Goal: Contribute content: Add original content to the website for others to see

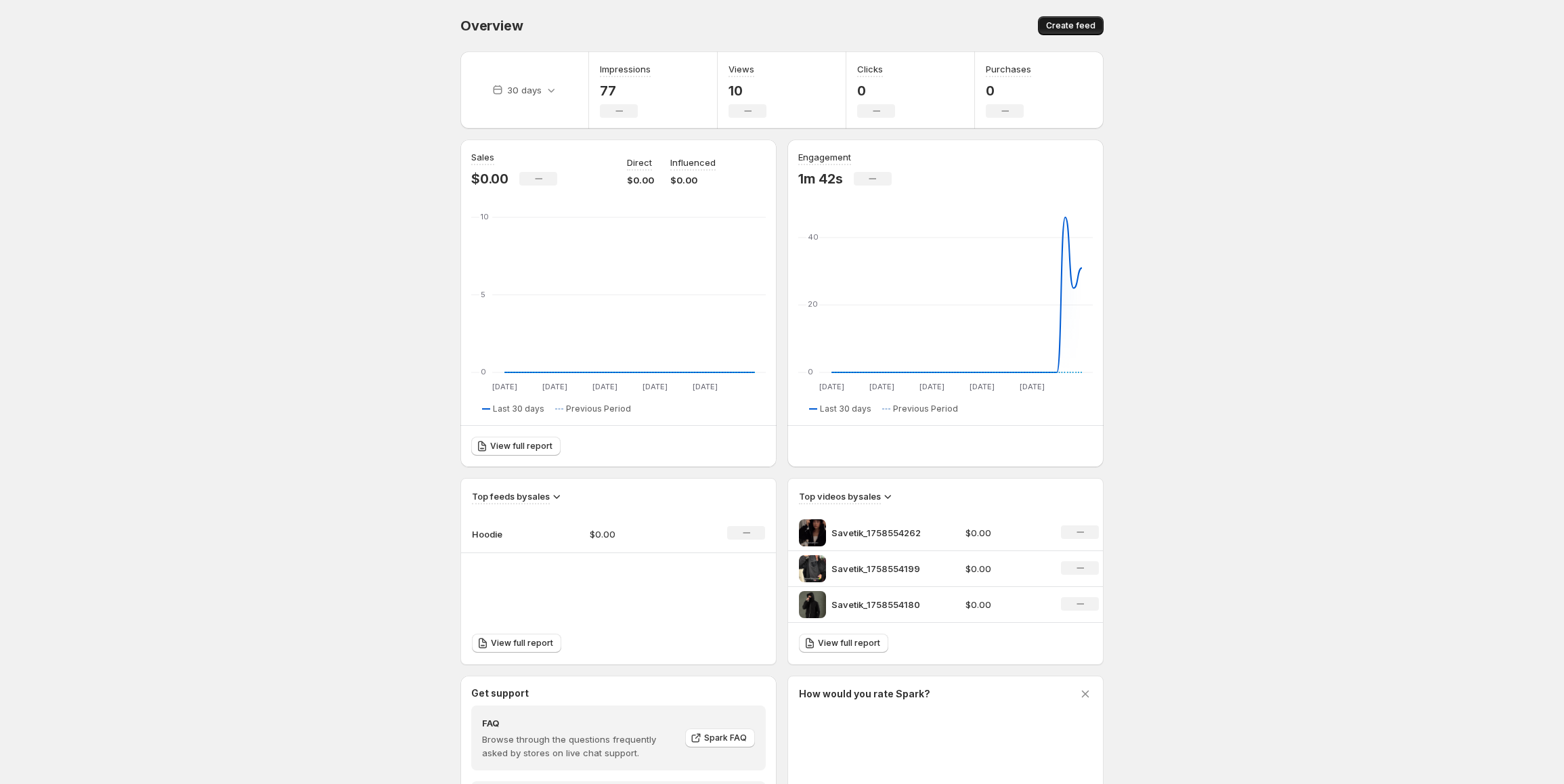
click at [1063, 22] on span "Create feed" at bounding box center [1071, 26] width 50 height 11
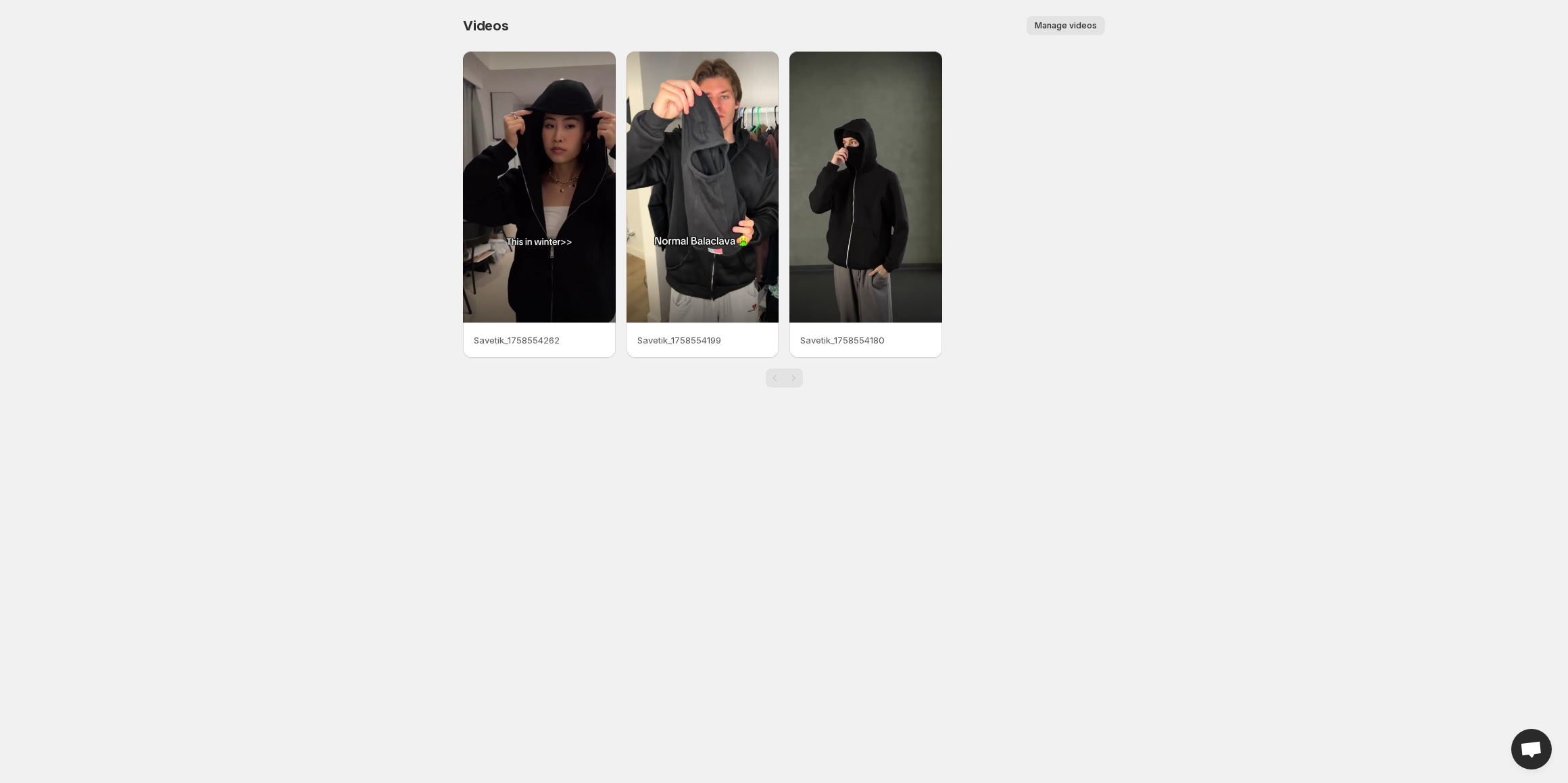
click at [1065, 25] on span "Manage videos" at bounding box center [1065, 25] width 62 height 11
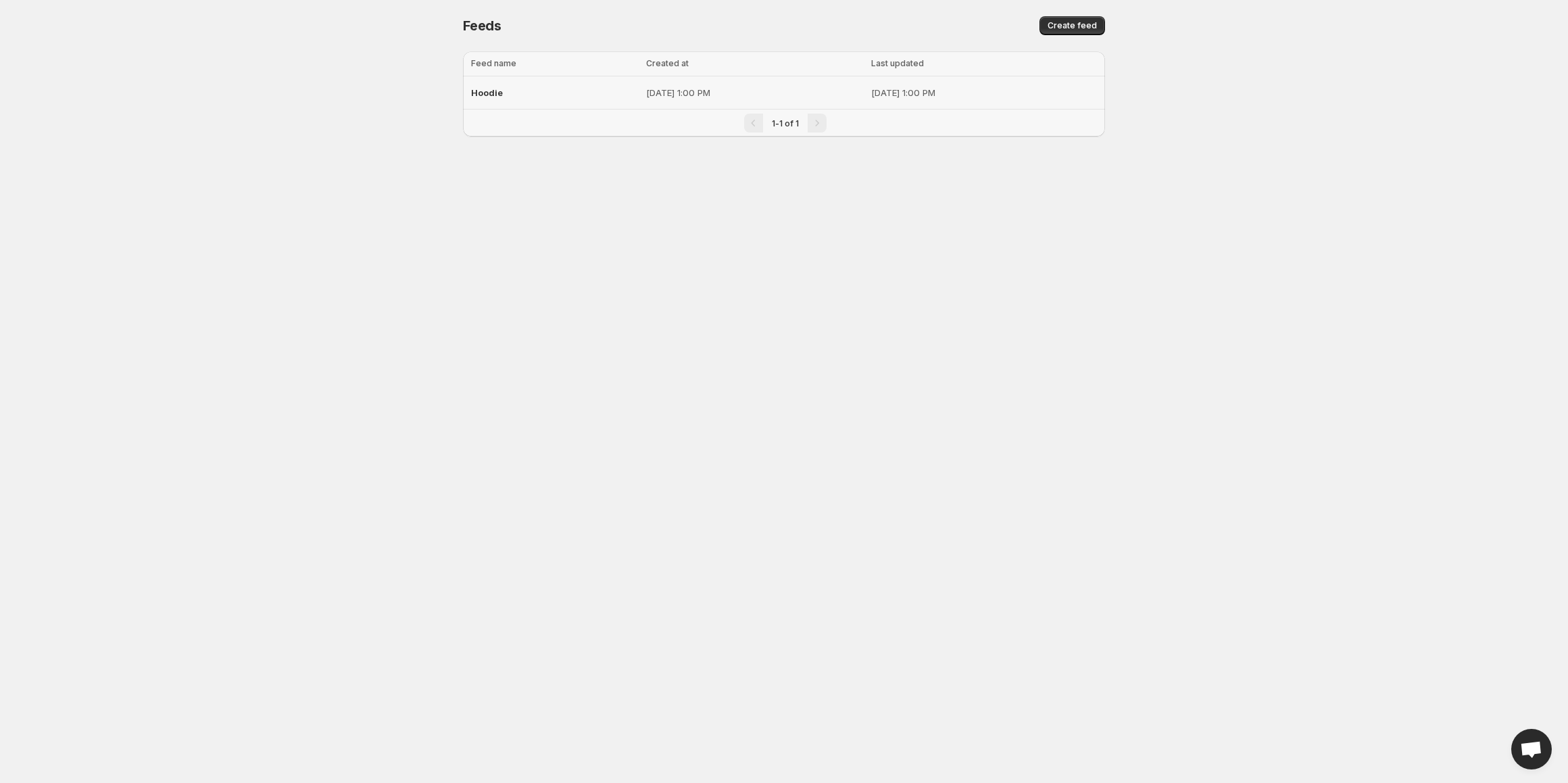
click at [902, 79] on td "[DATE] 1:00 PM" at bounding box center [986, 93] width 238 height 33
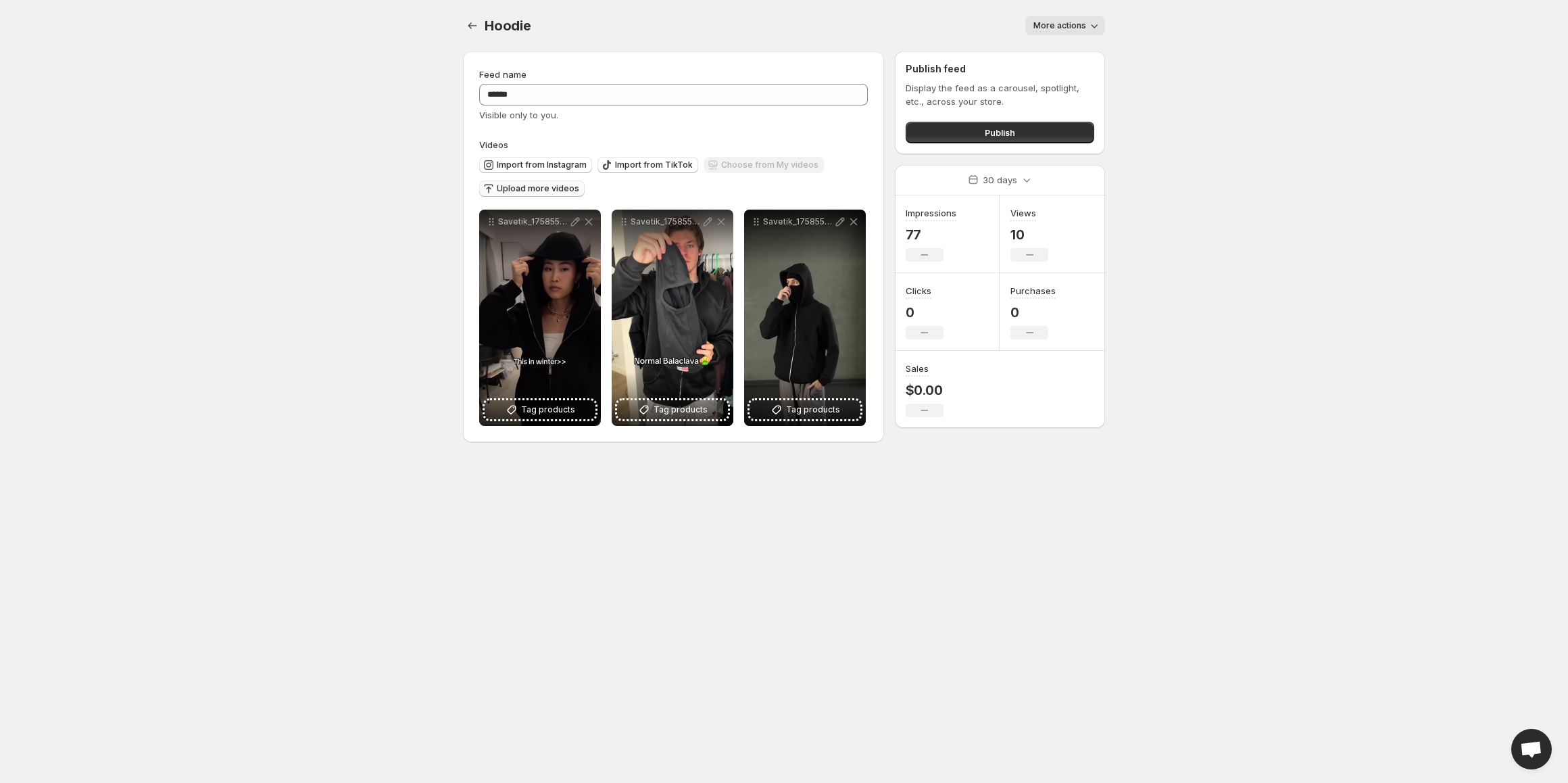
click at [556, 185] on span "Upload more videos" at bounding box center [538, 188] width 82 height 11
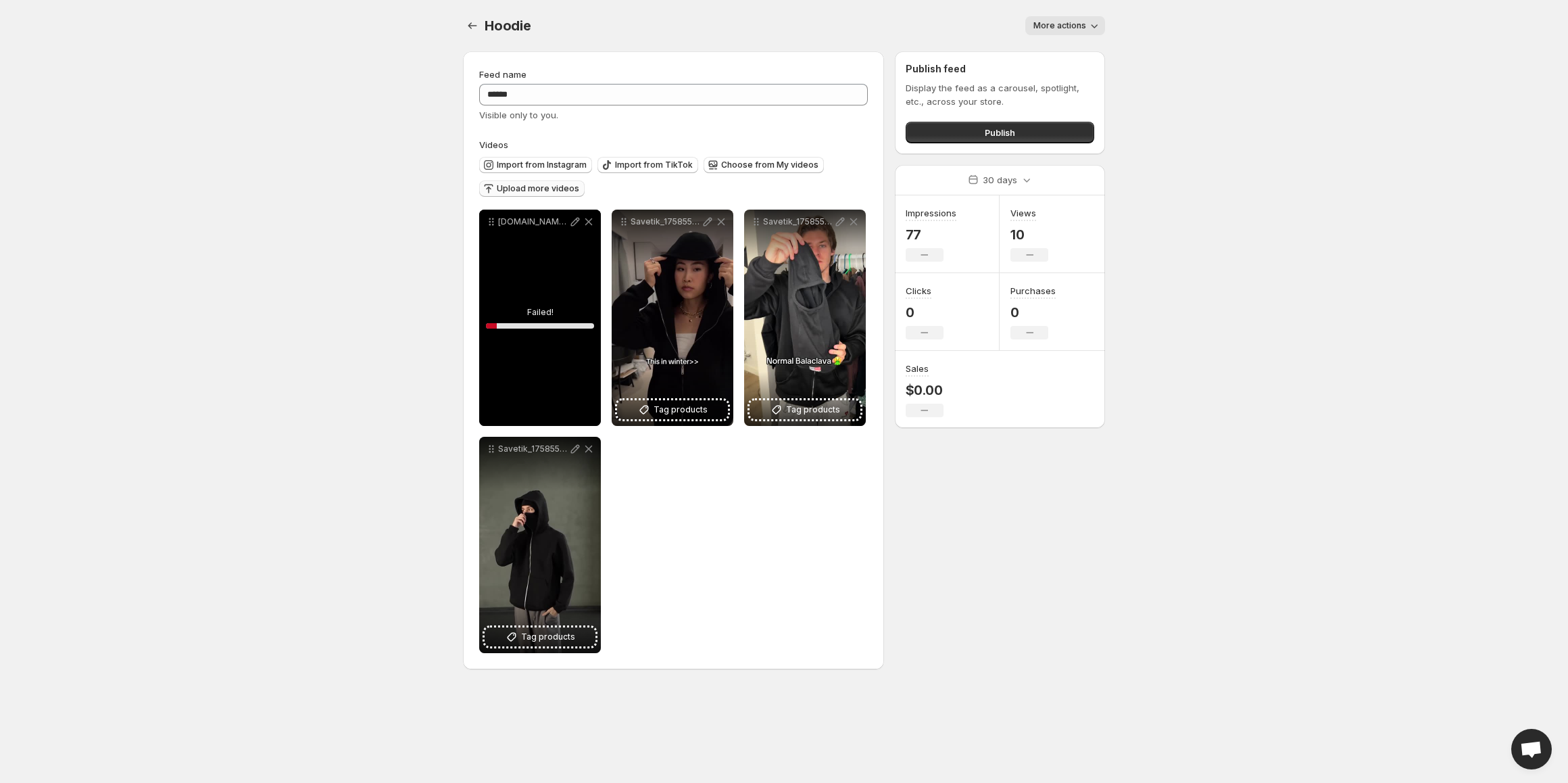
click at [545, 190] on span "Upload more videos" at bounding box center [538, 188] width 82 height 11
click at [546, 186] on span "Upload more videos" at bounding box center [538, 188] width 82 height 11
click at [594, 216] on icon at bounding box center [589, 221] width 14 height 14
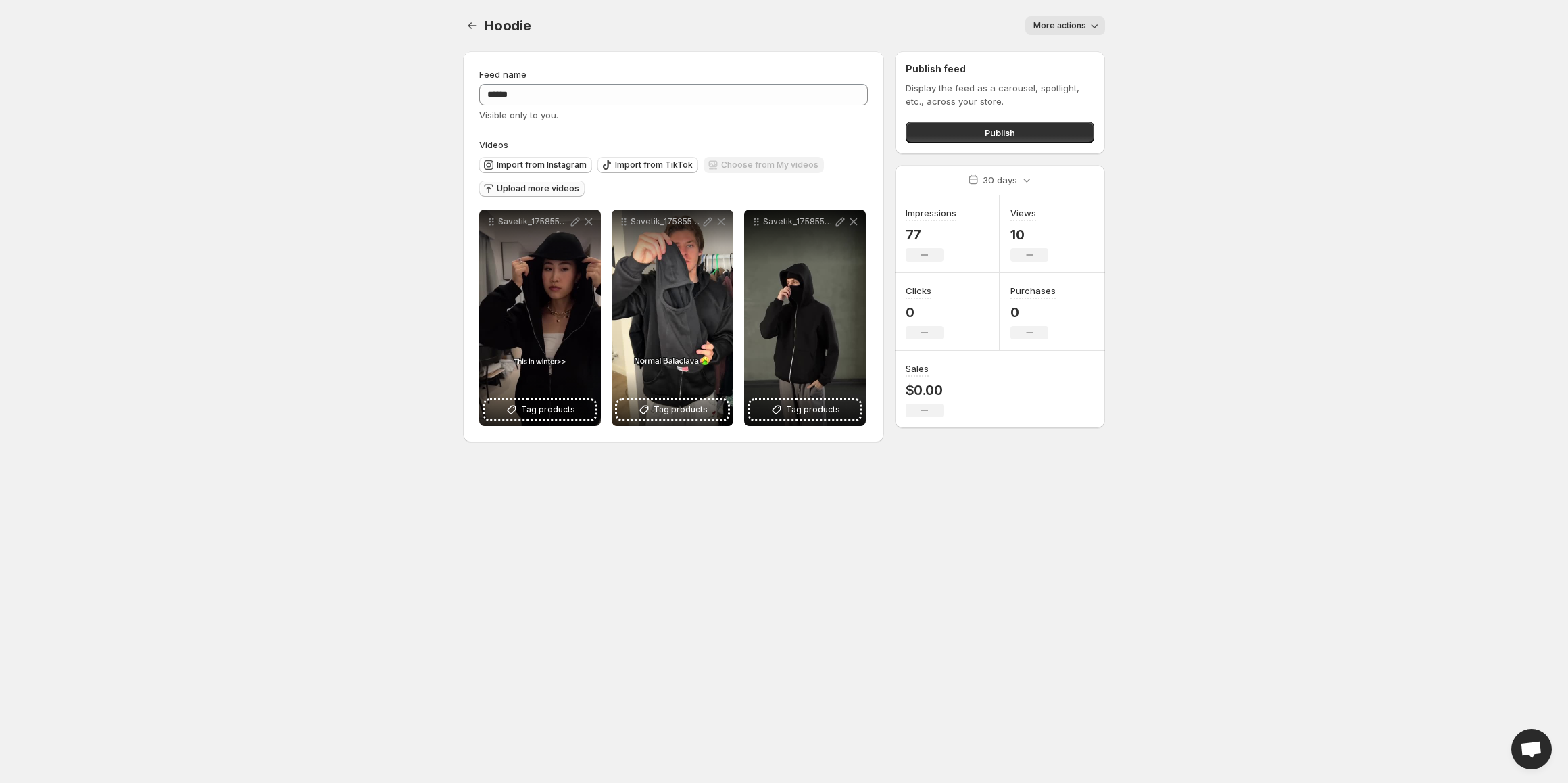
click at [567, 182] on button "Upload more videos" at bounding box center [532, 188] width 106 height 16
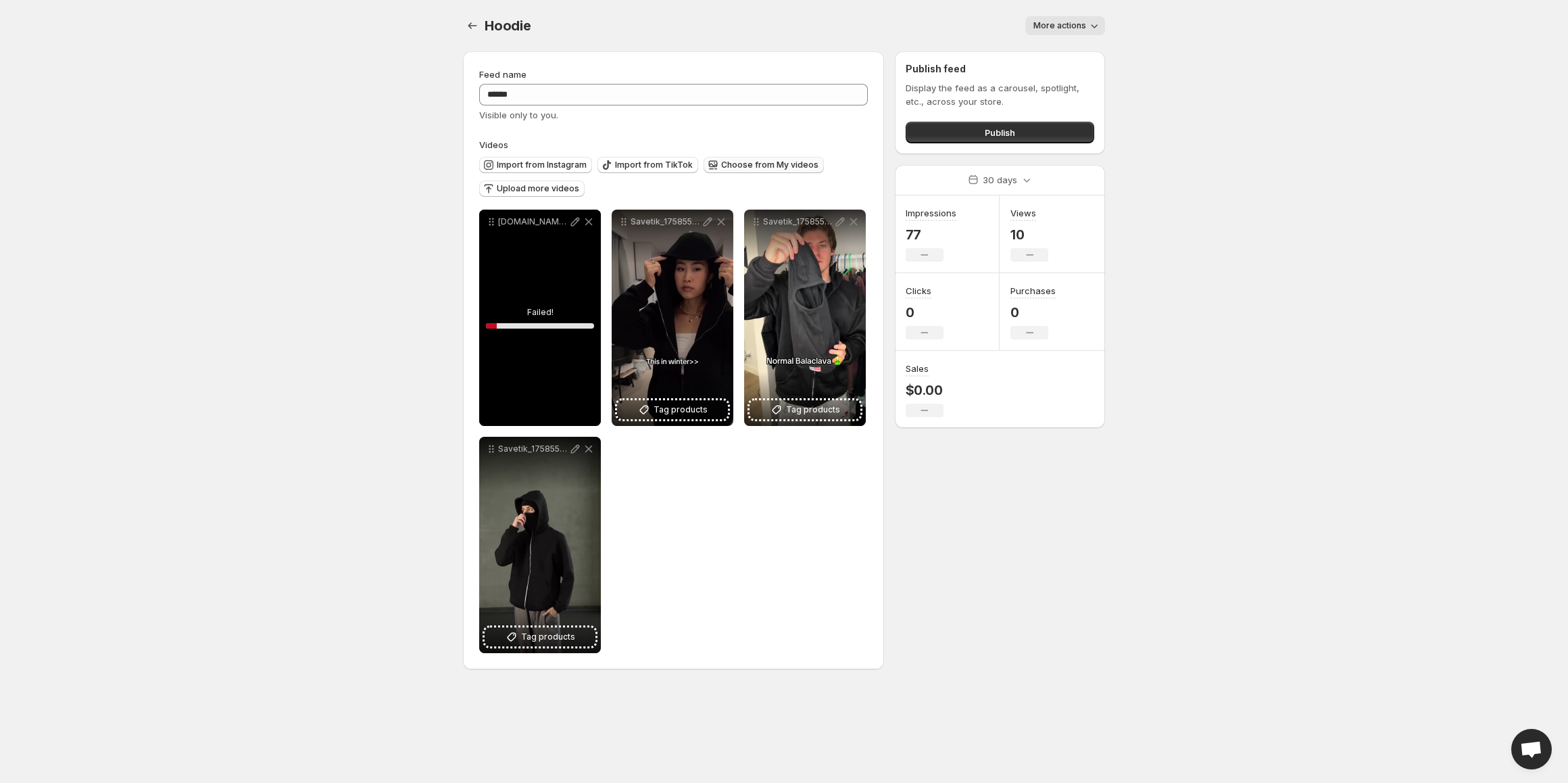
click at [742, 157] on button "Choose from My videos" at bounding box center [763, 165] width 120 height 16
click at [594, 223] on icon at bounding box center [589, 221] width 14 height 14
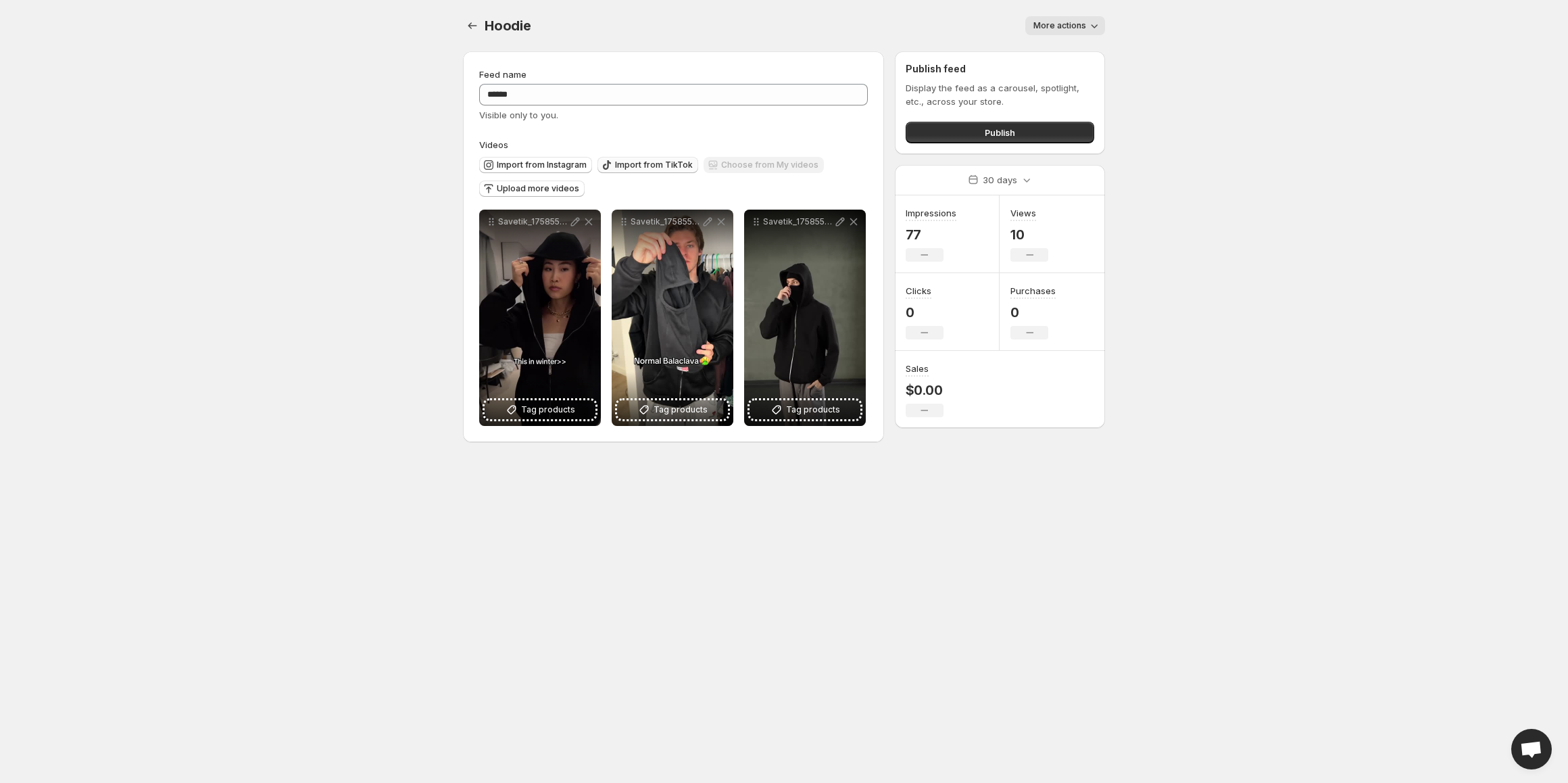
click at [624, 166] on span "Import from TikTok" at bounding box center [653, 164] width 78 height 11
click at [634, 162] on span "Import from TikTok" at bounding box center [653, 164] width 78 height 11
click at [562, 188] on span "Upload more videos" at bounding box center [538, 188] width 82 height 11
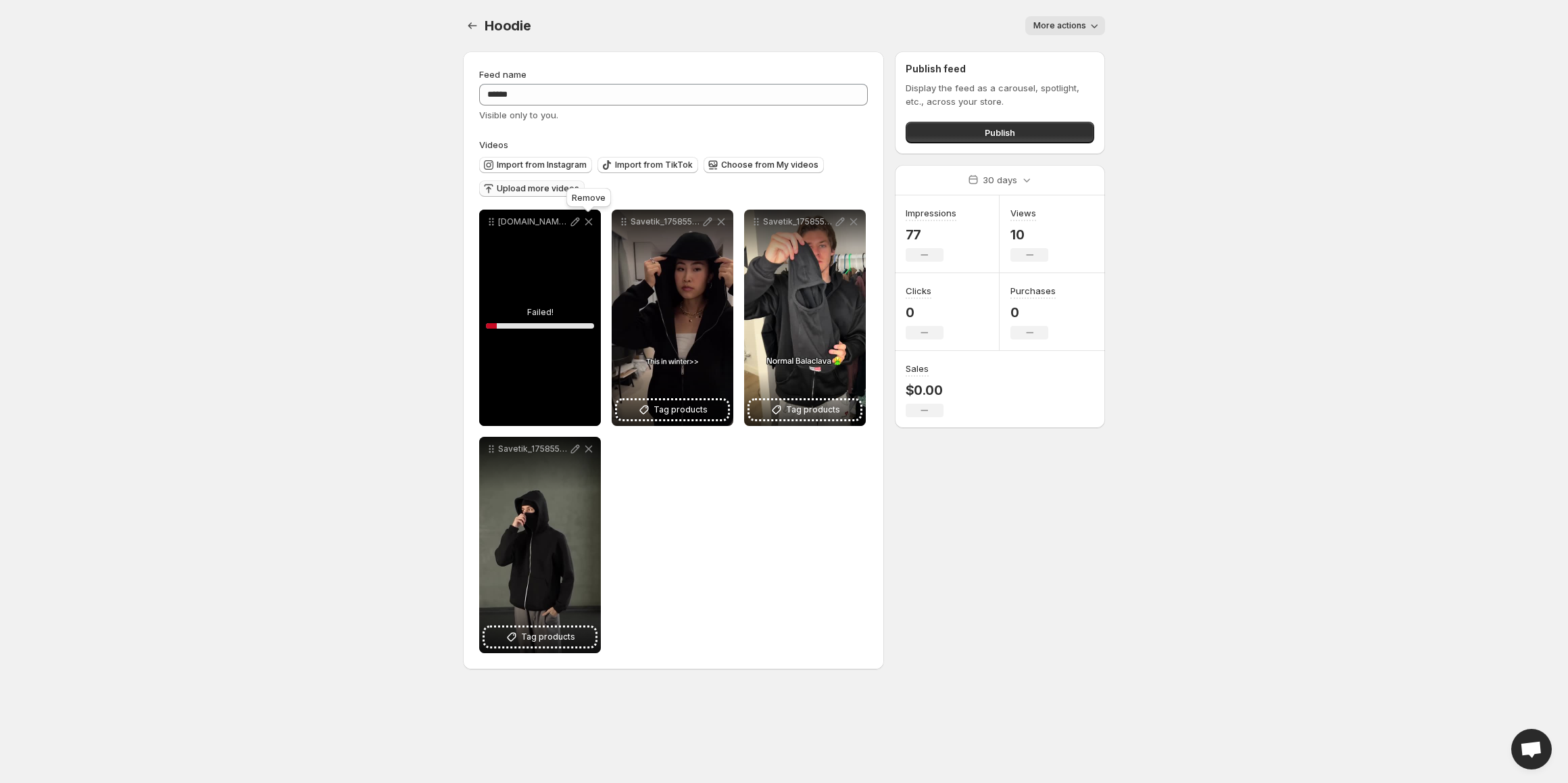
click at [586, 216] on icon at bounding box center [589, 221] width 14 height 14
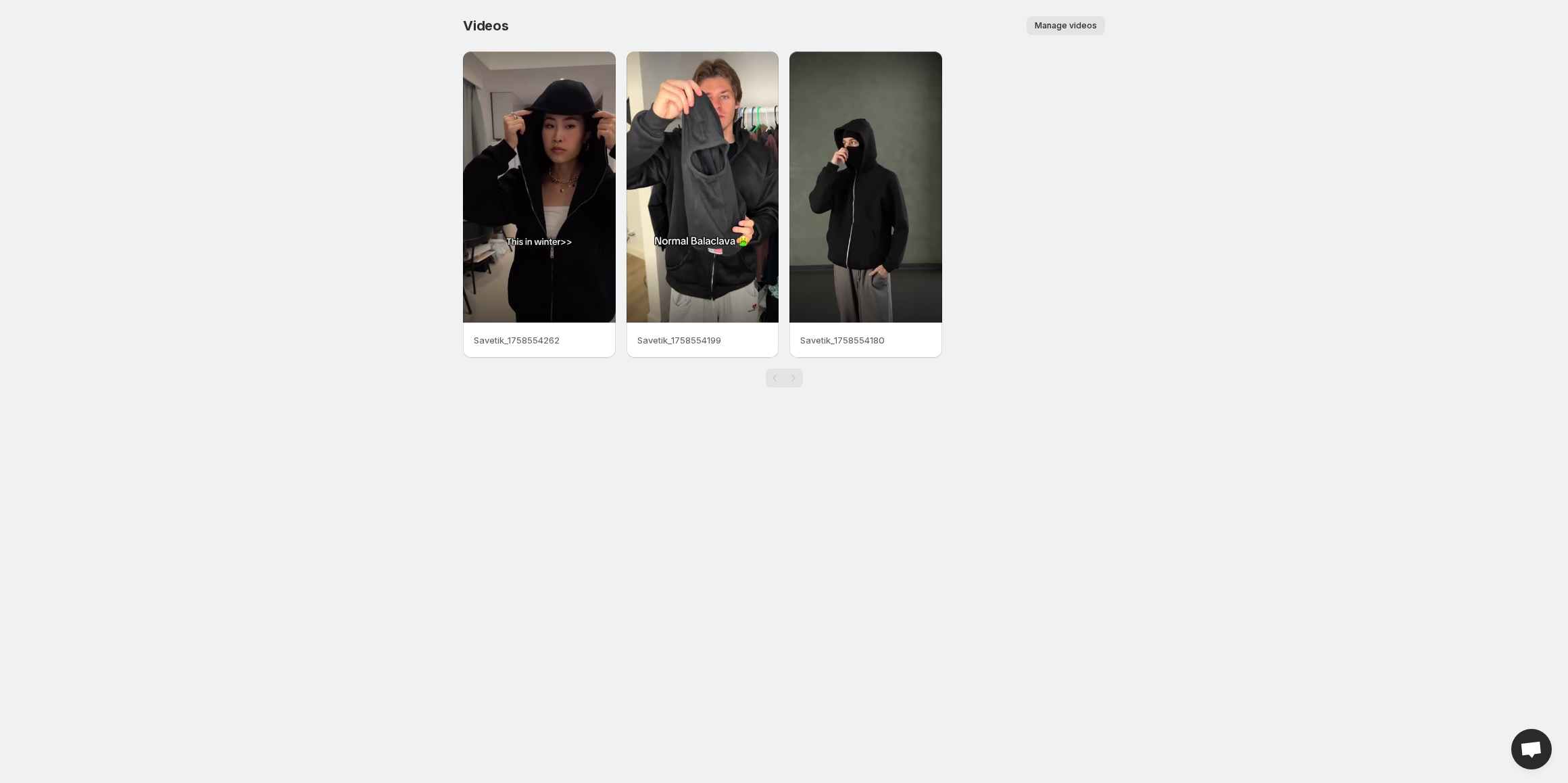
click at [1080, 24] on span "Manage videos" at bounding box center [1065, 25] width 62 height 11
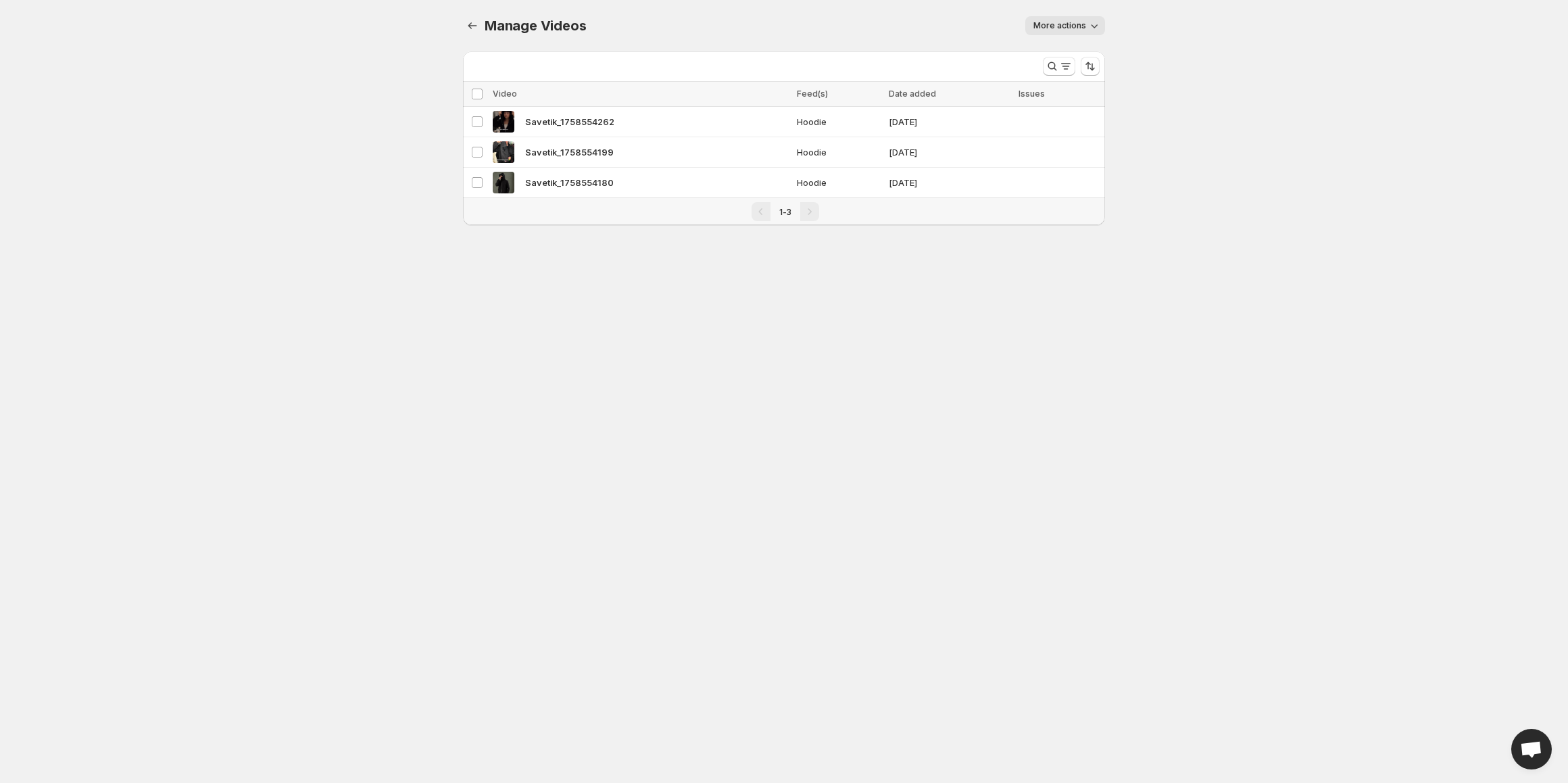
click at [1080, 24] on span "More actions" at bounding box center [1059, 25] width 52 height 11
click at [936, 17] on div "More actions" at bounding box center [853, 25] width 503 height 19
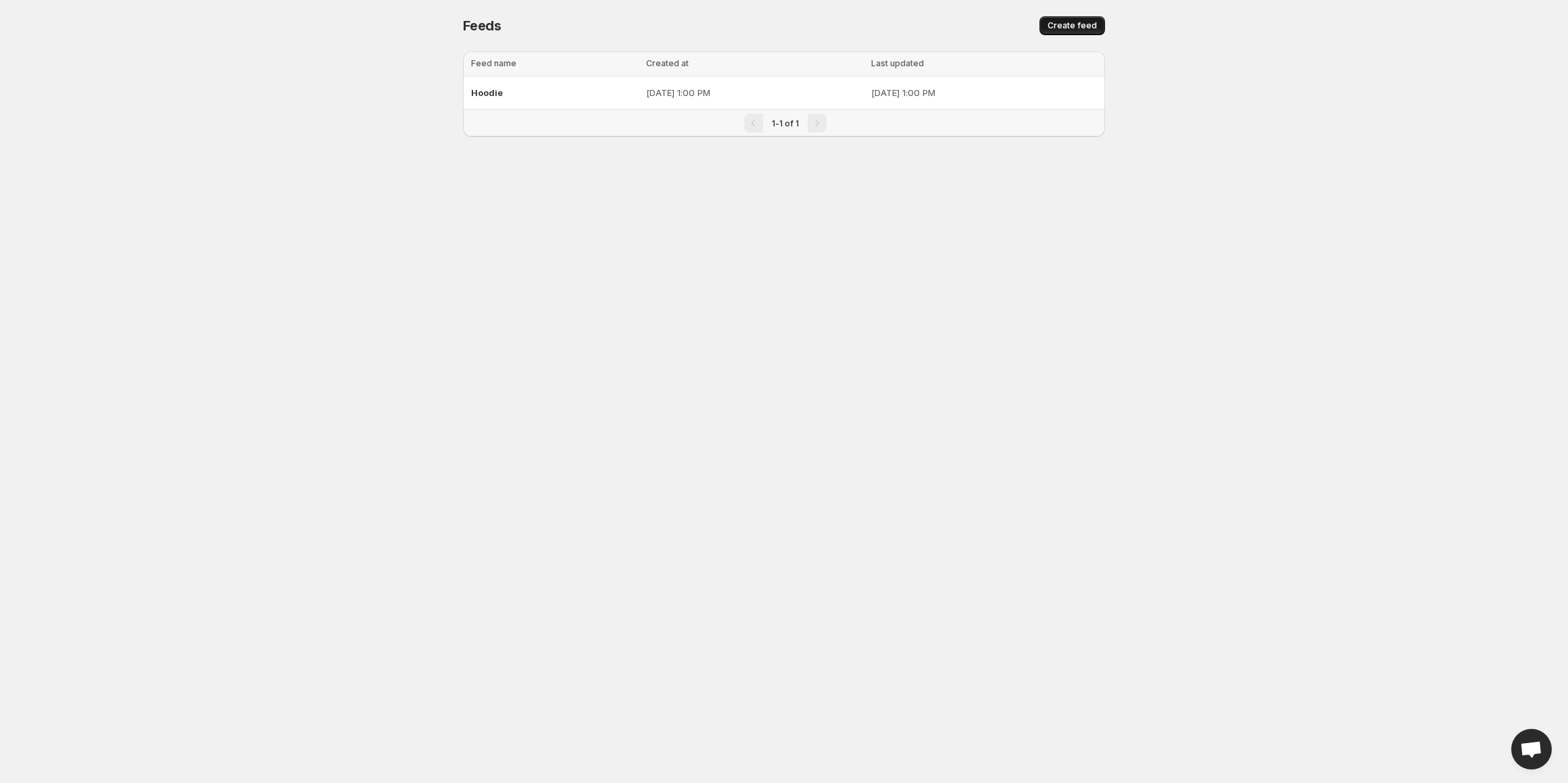
click at [1070, 22] on span "Create feed" at bounding box center [1072, 25] width 49 height 11
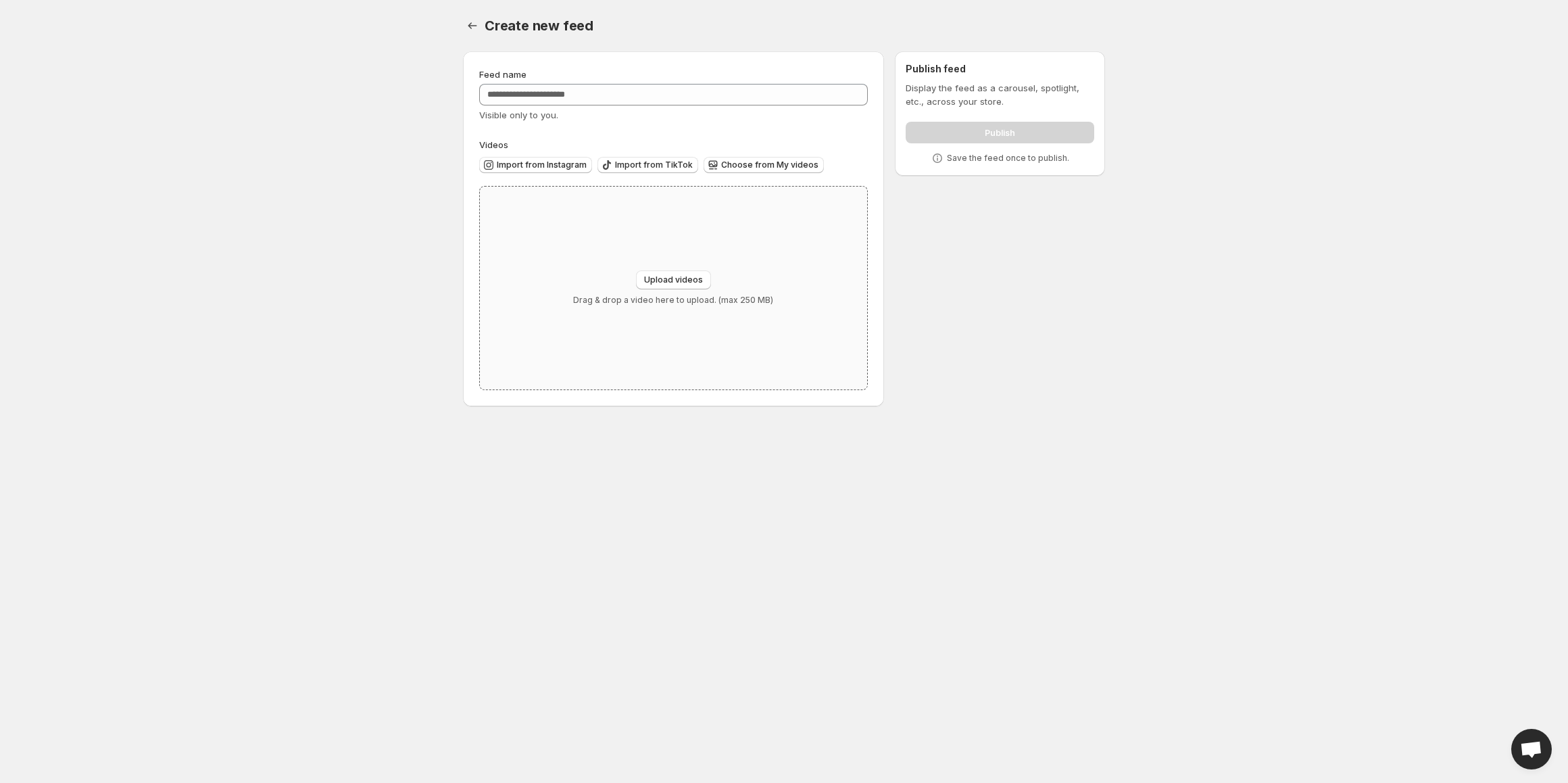
click at [645, 248] on div "Upload videos Drag & drop a video here to upload. (max 250 MB)" at bounding box center [674, 287] width 387 height 203
type input "**********"
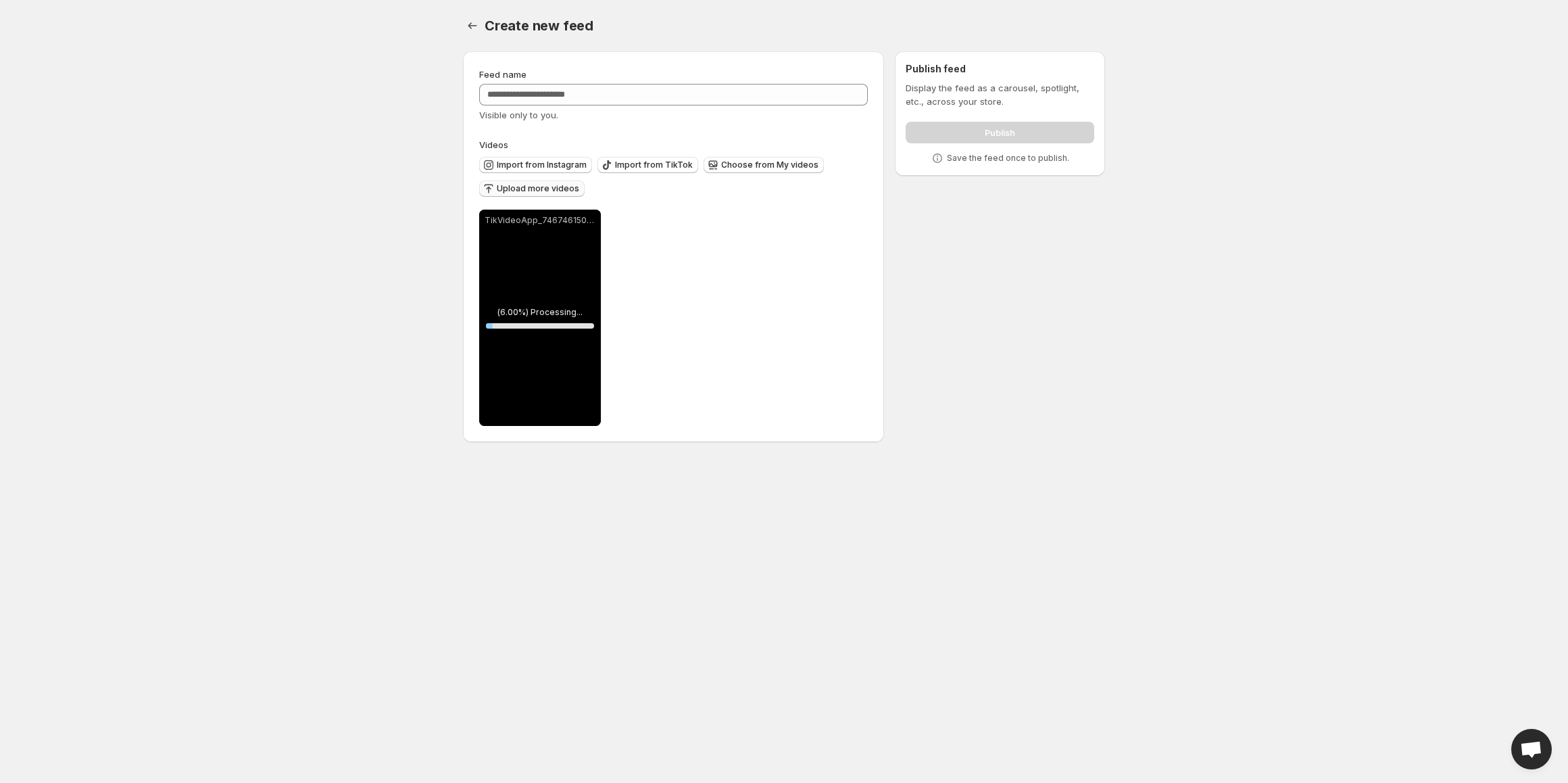
click at [565, 186] on span "Upload more videos" at bounding box center [538, 188] width 82 height 11
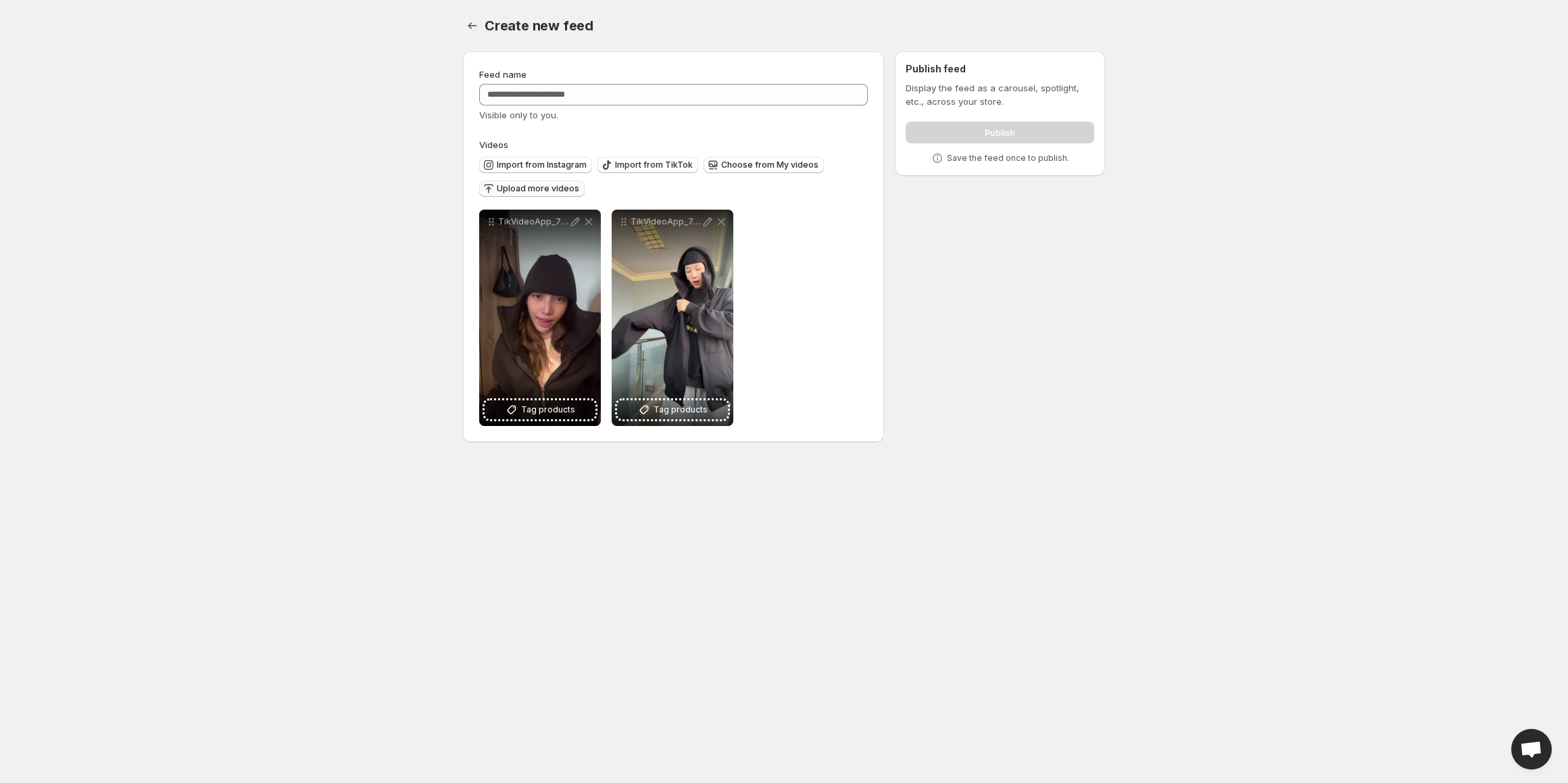
click at [565, 188] on span "Upload more videos" at bounding box center [538, 188] width 82 height 11
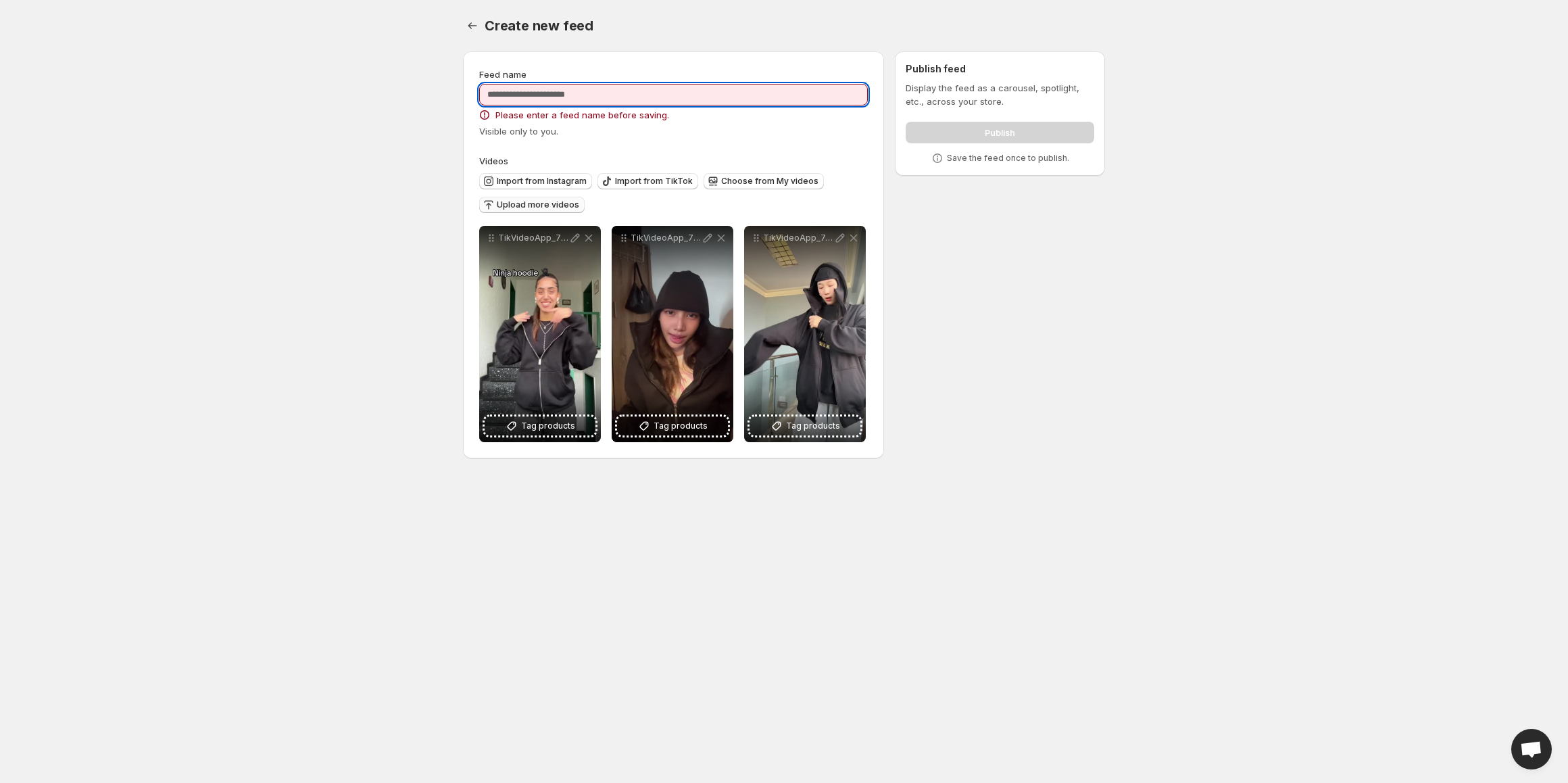
click at [552, 94] on input "Feed name" at bounding box center [674, 95] width 389 height 22
type input "*****"
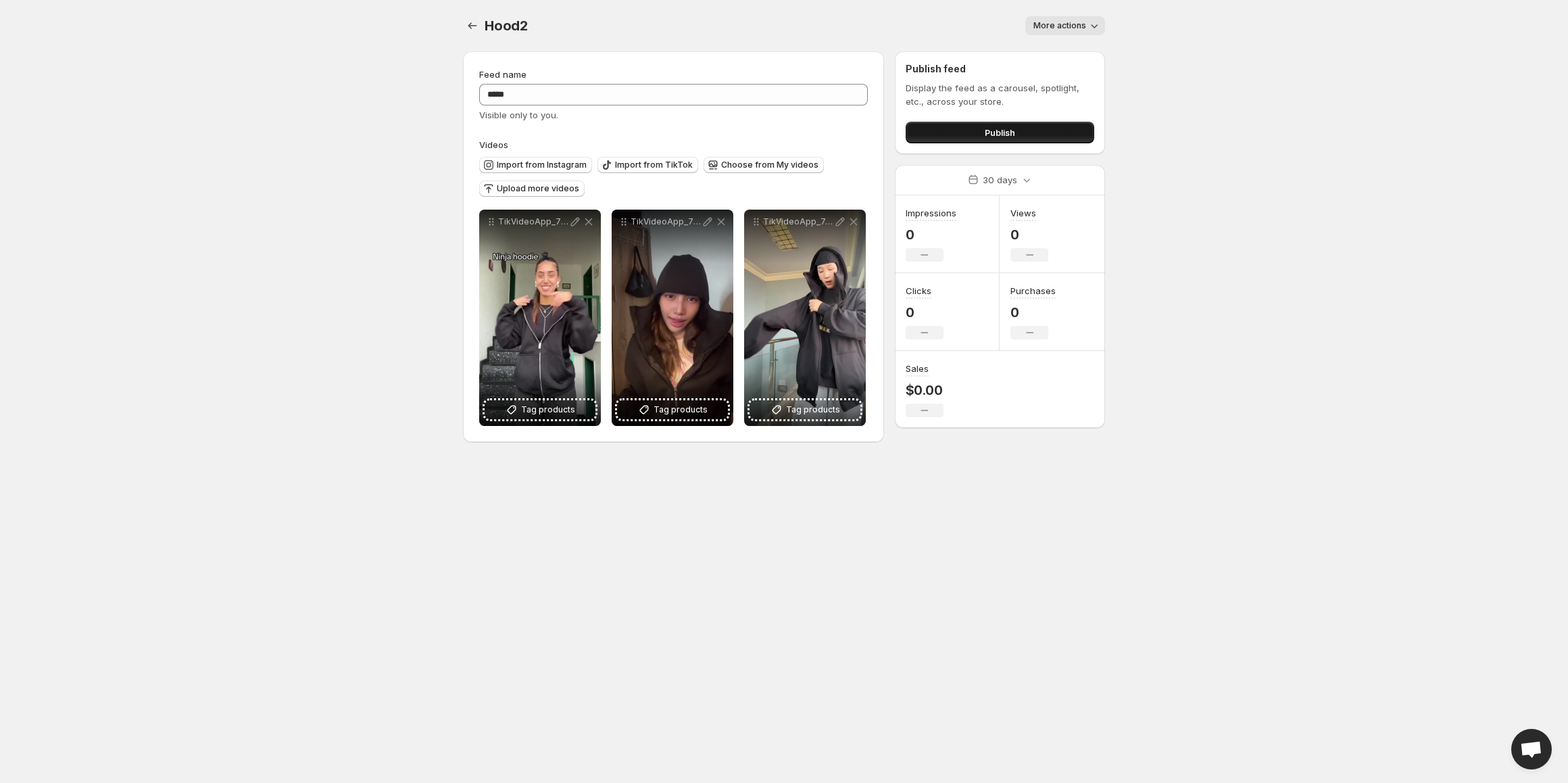
click at [990, 128] on span "Publish" at bounding box center [1000, 132] width 31 height 14
